Goal: Information Seeking & Learning: Learn about a topic

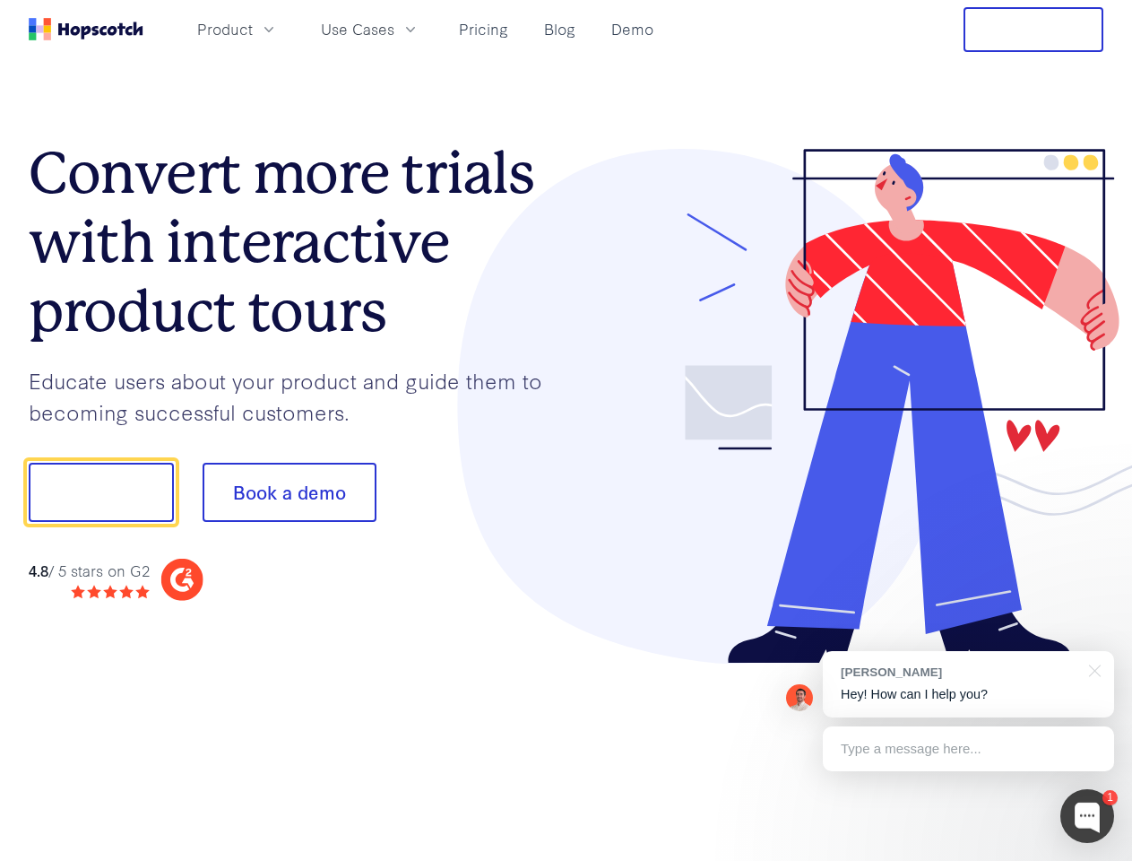
click at [567, 430] on div at bounding box center [836, 407] width 538 height 516
click at [253, 29] on span "Product" at bounding box center [225, 29] width 56 height 22
click at [395, 29] on span "Use Cases" at bounding box center [358, 29] width 74 height 22
click at [1034, 30] on button "Free Trial" at bounding box center [1034, 29] width 140 height 45
click at [100, 492] on button "Show me!" at bounding box center [101, 492] width 145 height 59
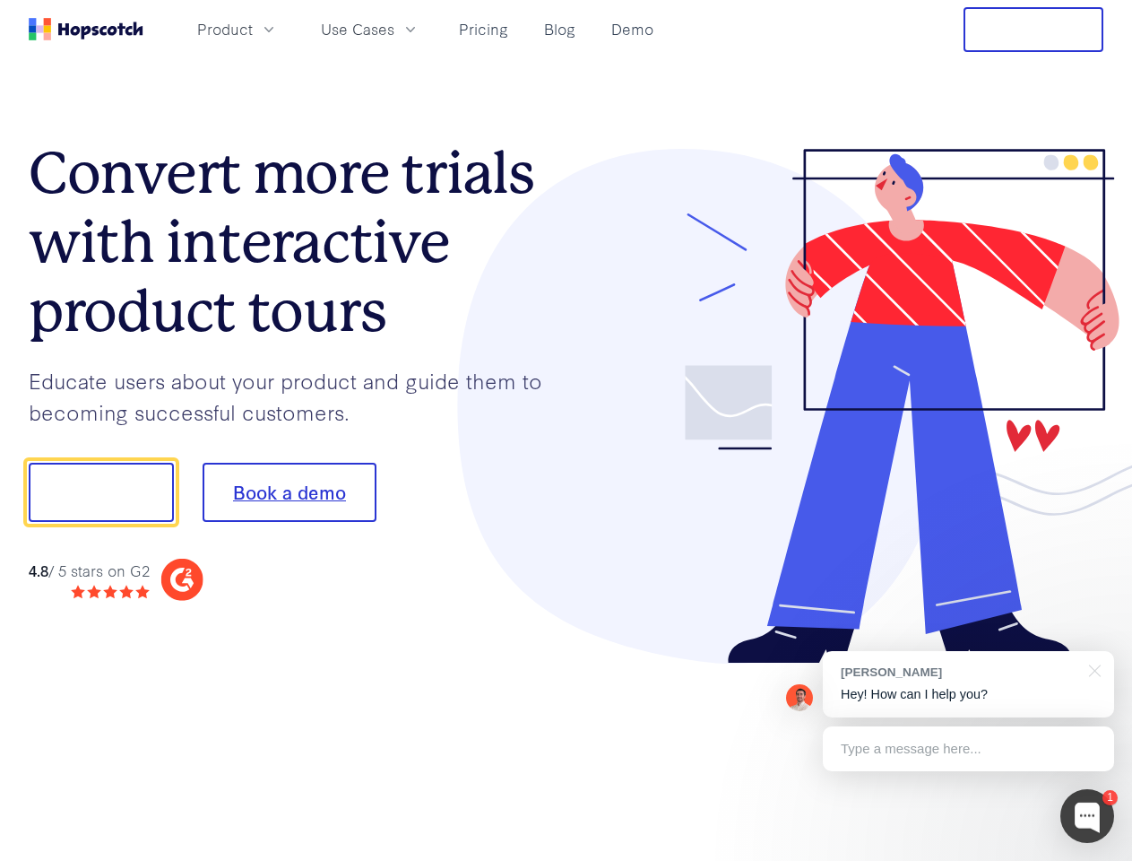
click at [289, 492] on button "Book a demo" at bounding box center [290, 492] width 174 height 59
click at [1088, 816] on div at bounding box center [1088, 816] width 54 height 54
click at [968, 684] on div "[PERSON_NAME] Hey! How can I help you?" at bounding box center [968, 684] width 291 height 66
click at [1092, 860] on div "1 [PERSON_NAME] Hey! How can I help you? Type a message here... Free live chat …" at bounding box center [566, 861] width 1132 height 0
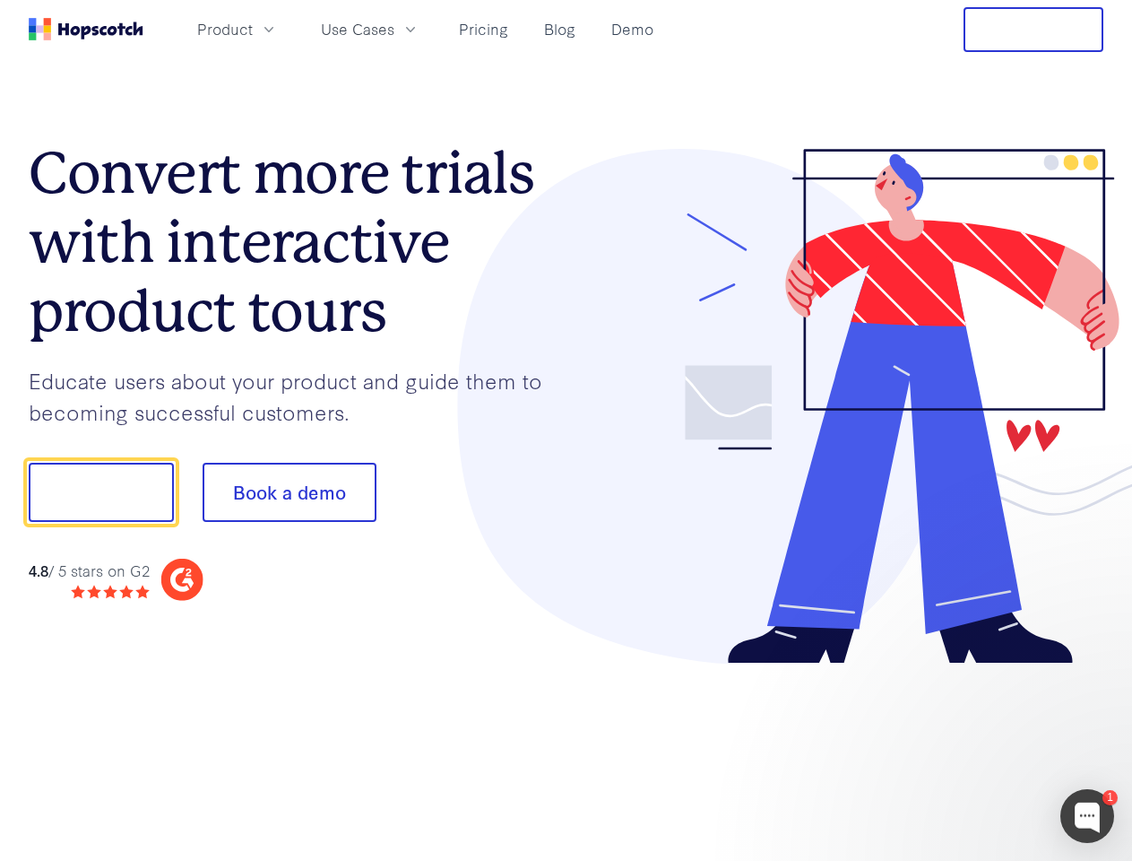
click at [968, 749] on div at bounding box center [946, 490] width 336 height 598
